Goal: Task Accomplishment & Management: Use online tool/utility

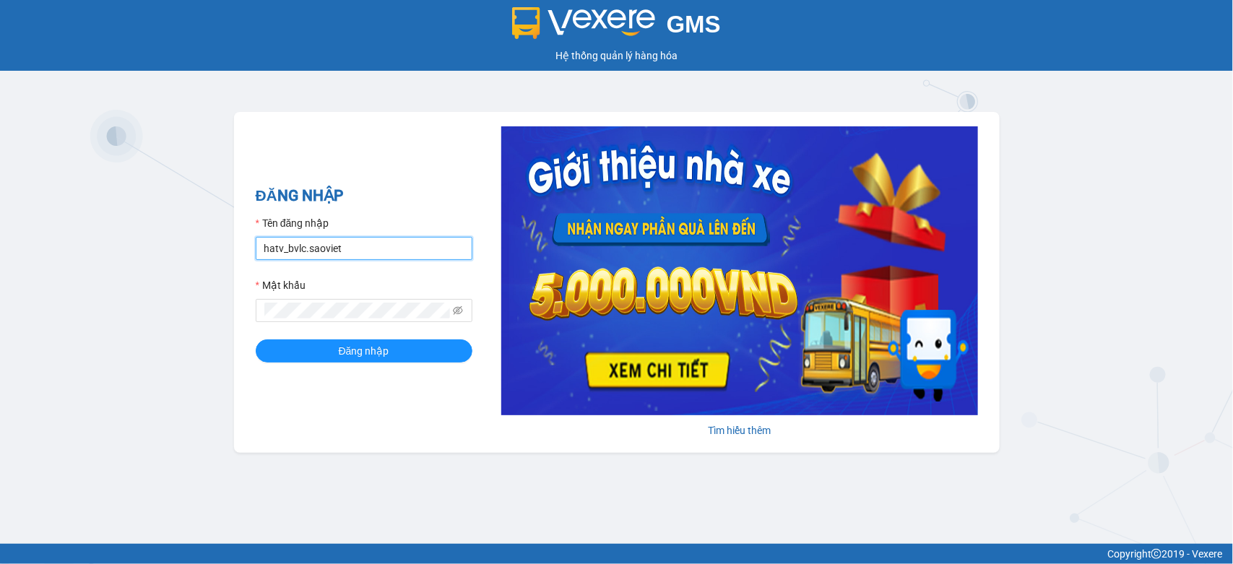
drag, startPoint x: 302, startPoint y: 257, endPoint x: 210, endPoint y: 267, distance: 92.3
click at [210, 267] on div "GMS Hệ thống quản lý hàng hóa ĐĂNG NHẬP Tên đăng nhập hatv_bvlc.saoviet Mật khẩ…" at bounding box center [616, 272] width 1233 height 544
type input "quyendtx_ktlc.saoviet"
click at [243, 313] on div "ĐĂNG NHẬP Tên đăng nhập quyendtx_ktlc.saoviet Mật khẩu Đăng nhập Tìm hiểu thêm" at bounding box center [617, 282] width 766 height 341
click at [256, 339] on button "Đăng nhập" at bounding box center [364, 350] width 217 height 23
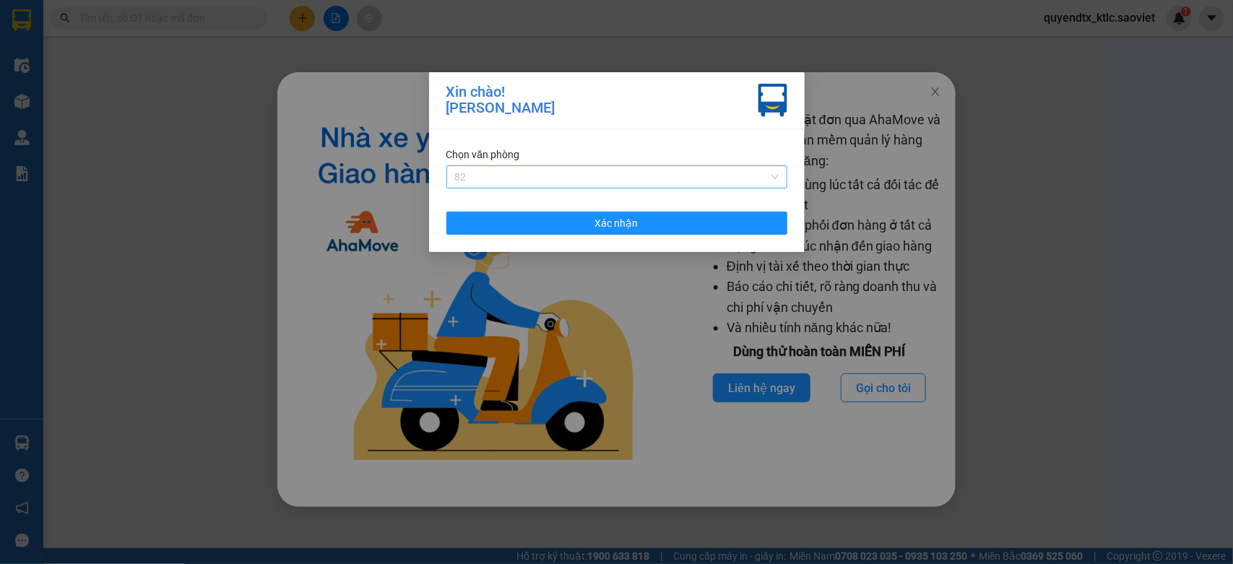
click at [485, 174] on span "82" at bounding box center [617, 177] width 324 height 22
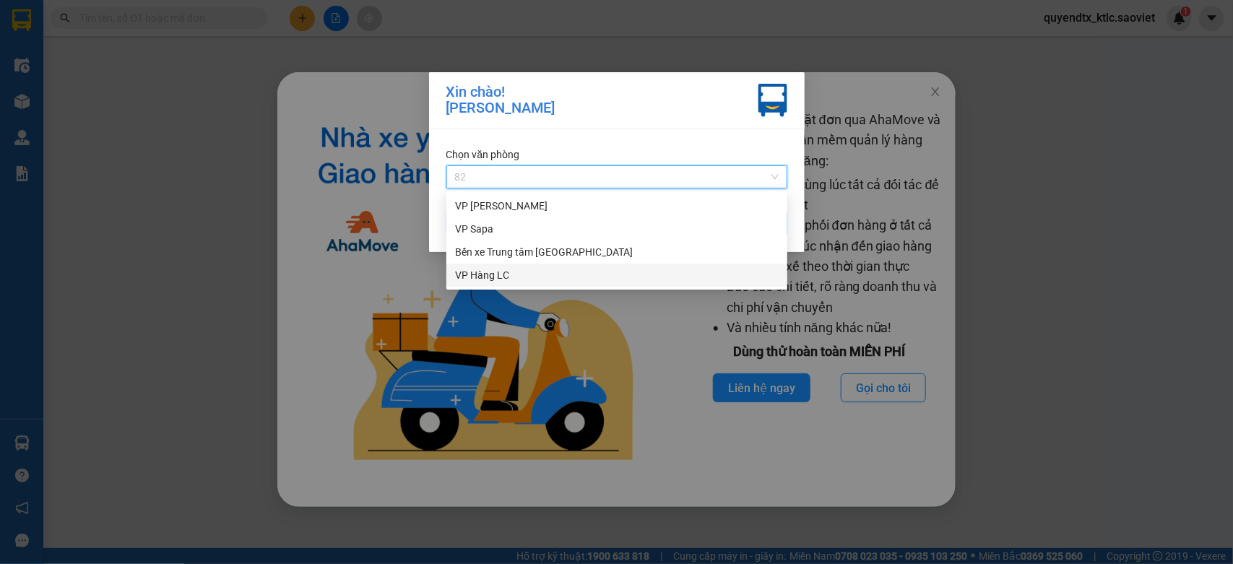
click at [488, 274] on div "VP Hàng LC" at bounding box center [617, 275] width 324 height 16
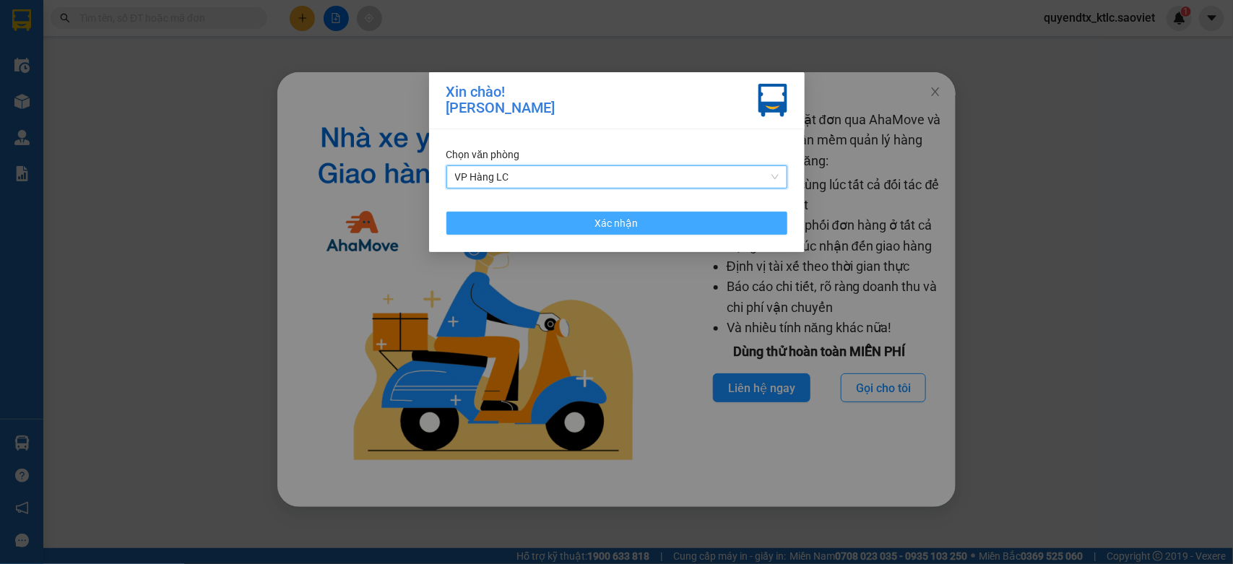
click at [525, 221] on button "Xác nhận" at bounding box center [616, 223] width 341 height 23
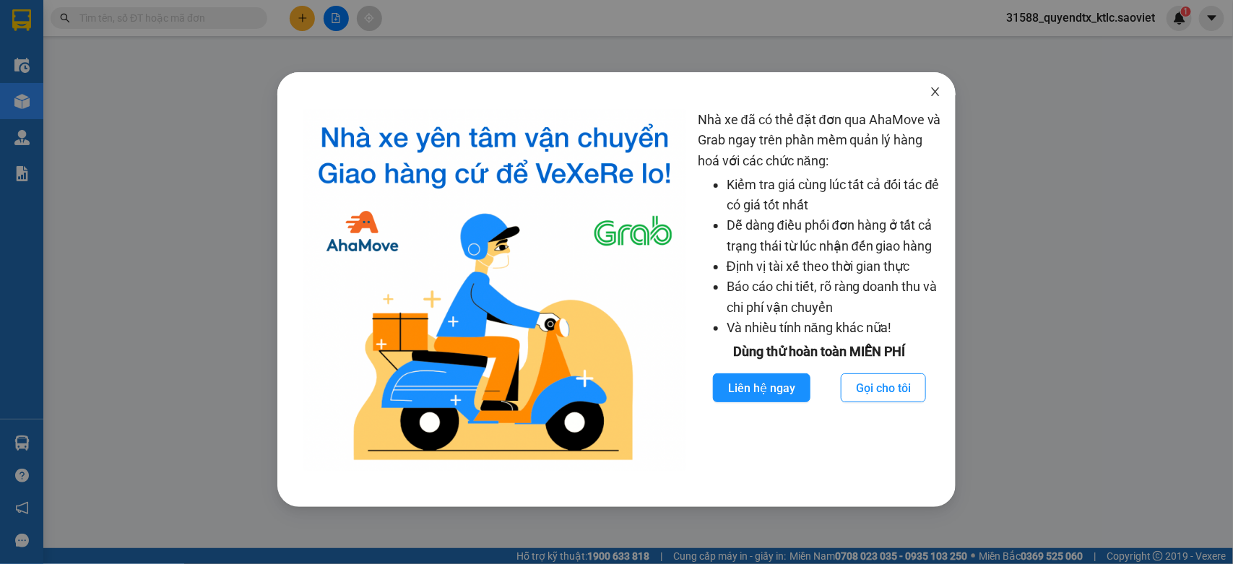
click at [935, 95] on icon "close" at bounding box center [935, 92] width 12 height 12
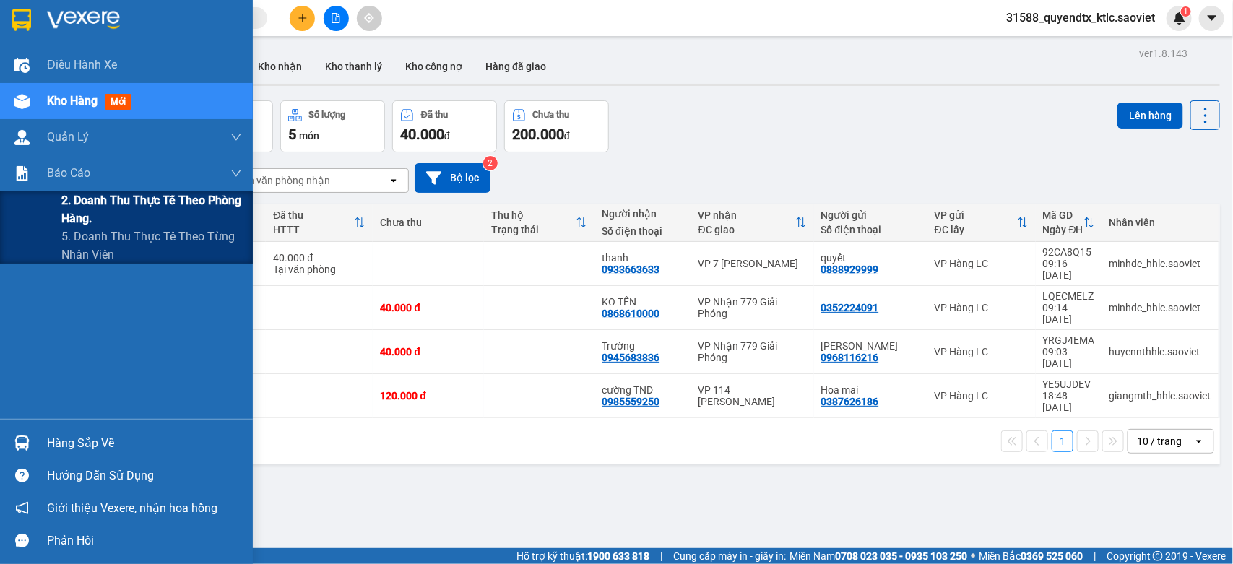
click at [85, 208] on span "2. Doanh thu thực tế theo phòng hàng." at bounding box center [151, 209] width 181 height 36
